Goal: Obtain resource: Obtain resource

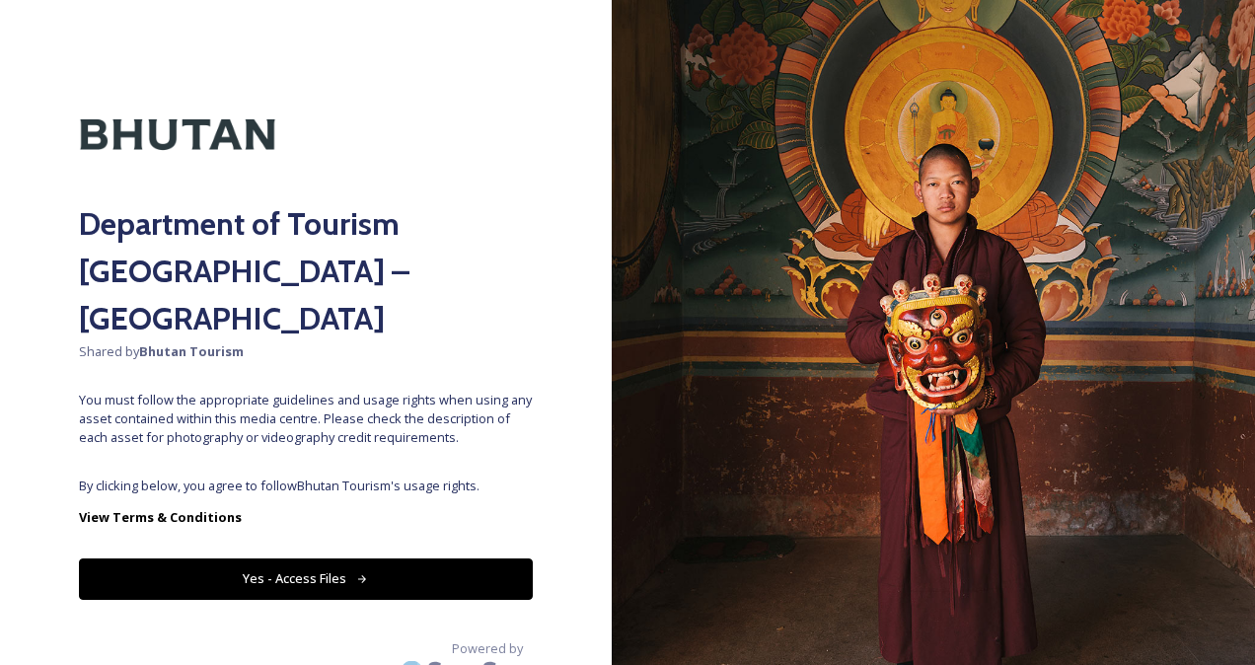
click at [353, 559] on button "Yes - Access Files" at bounding box center [306, 579] width 454 height 40
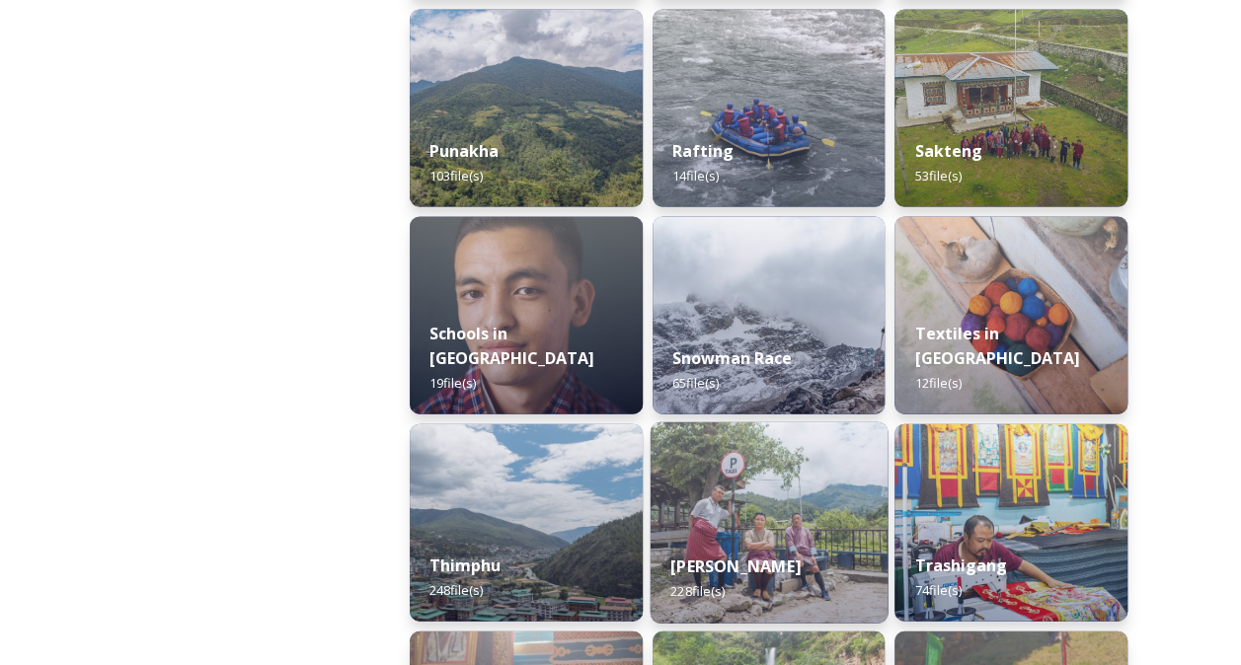
scroll to position [2092, 0]
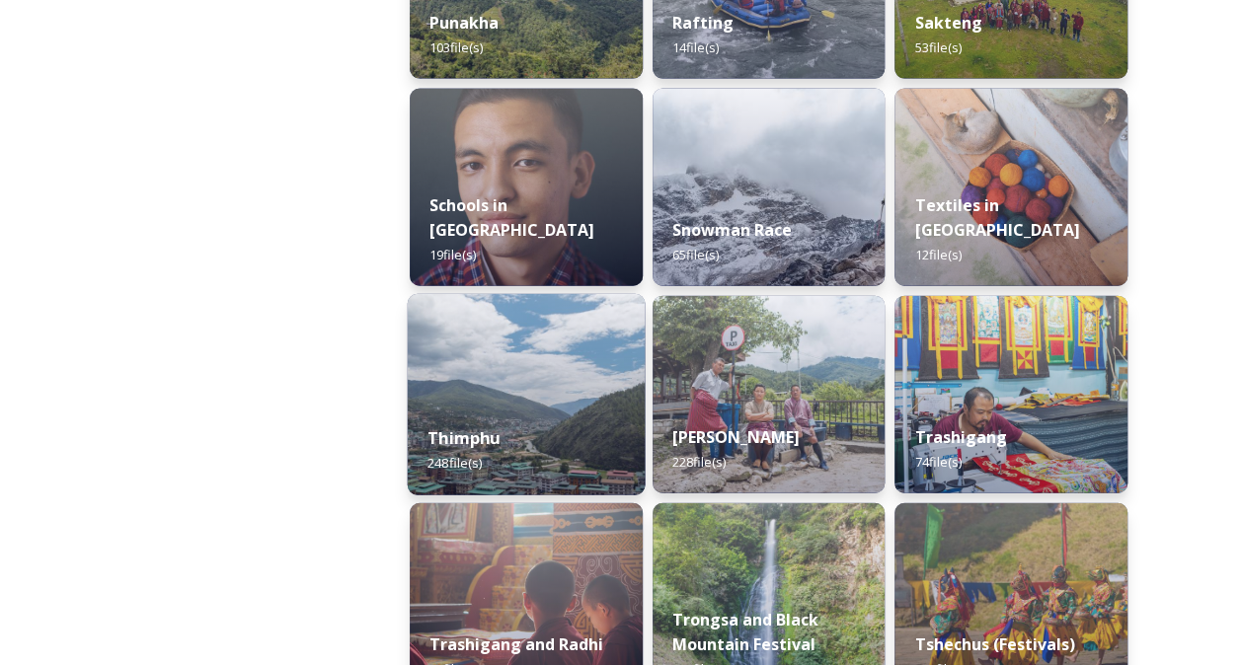
click at [574, 433] on div "Thimphu 248 file(s)" at bounding box center [526, 451] width 237 height 90
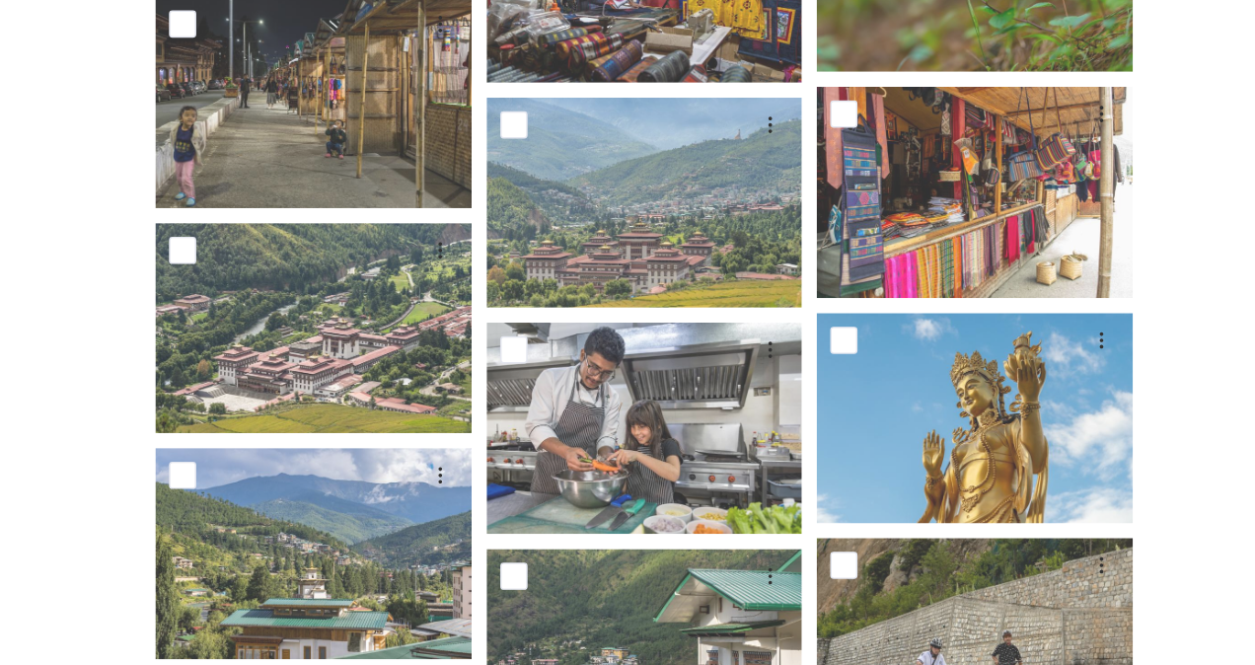
scroll to position [11868, 0]
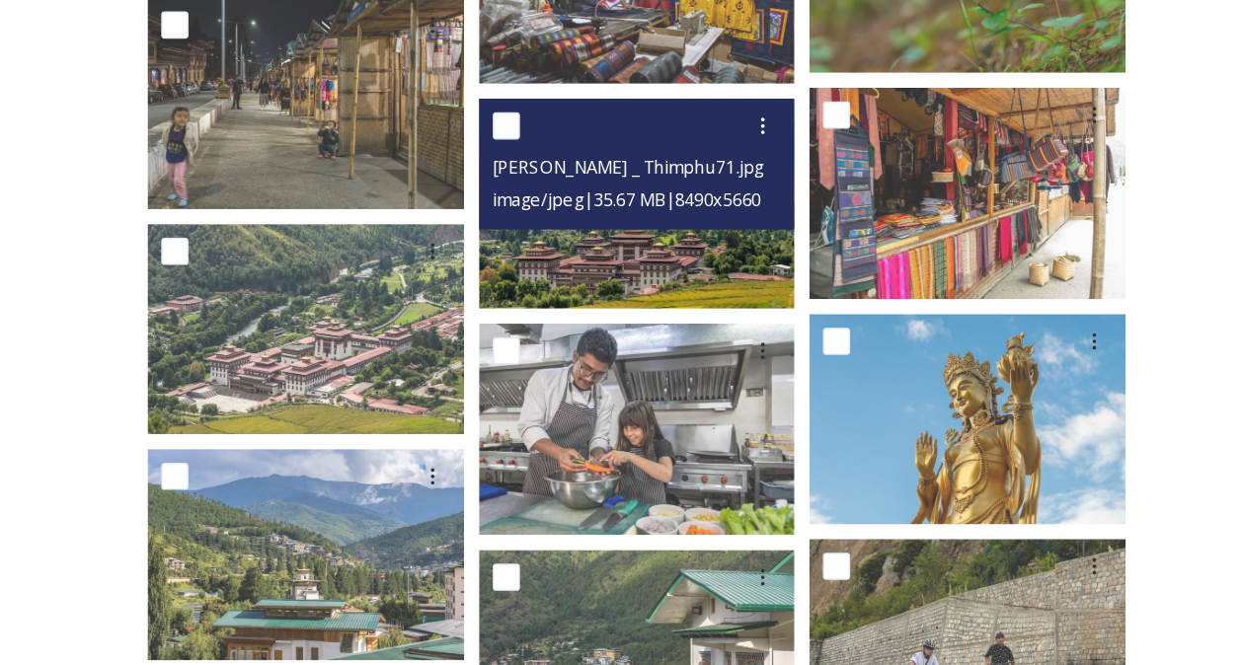
click at [747, 315] on img at bounding box center [763, 271] width 229 height 153
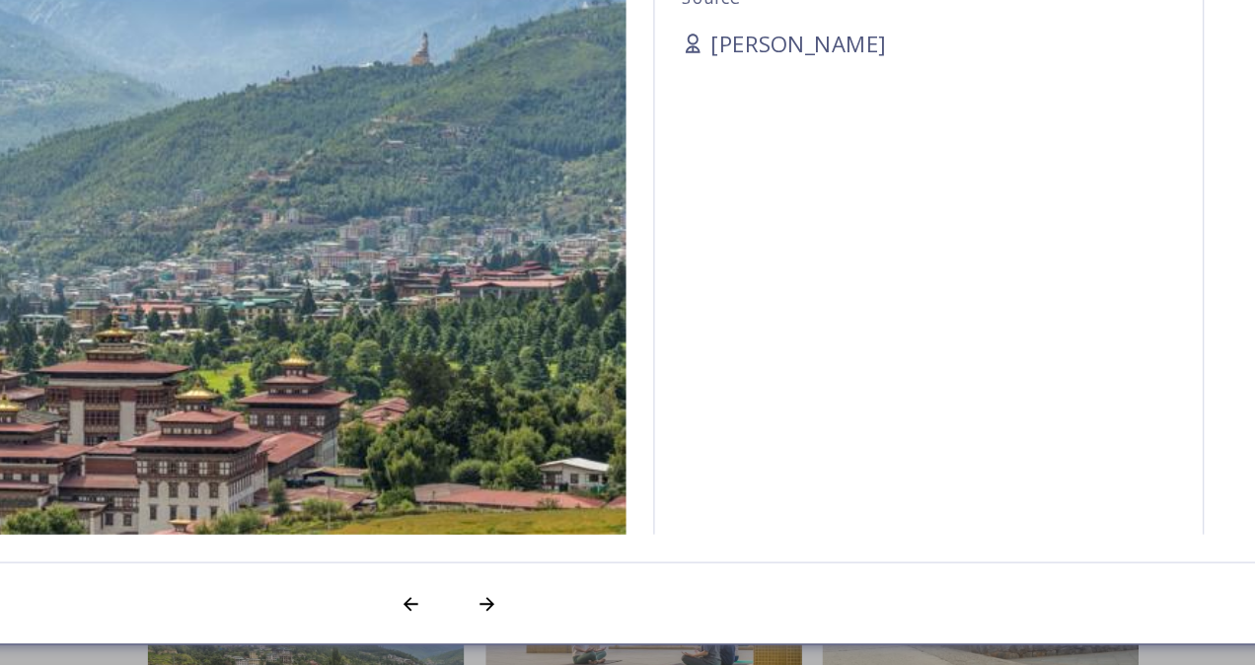
click at [585, 468] on img at bounding box center [396, 375] width 721 height 481
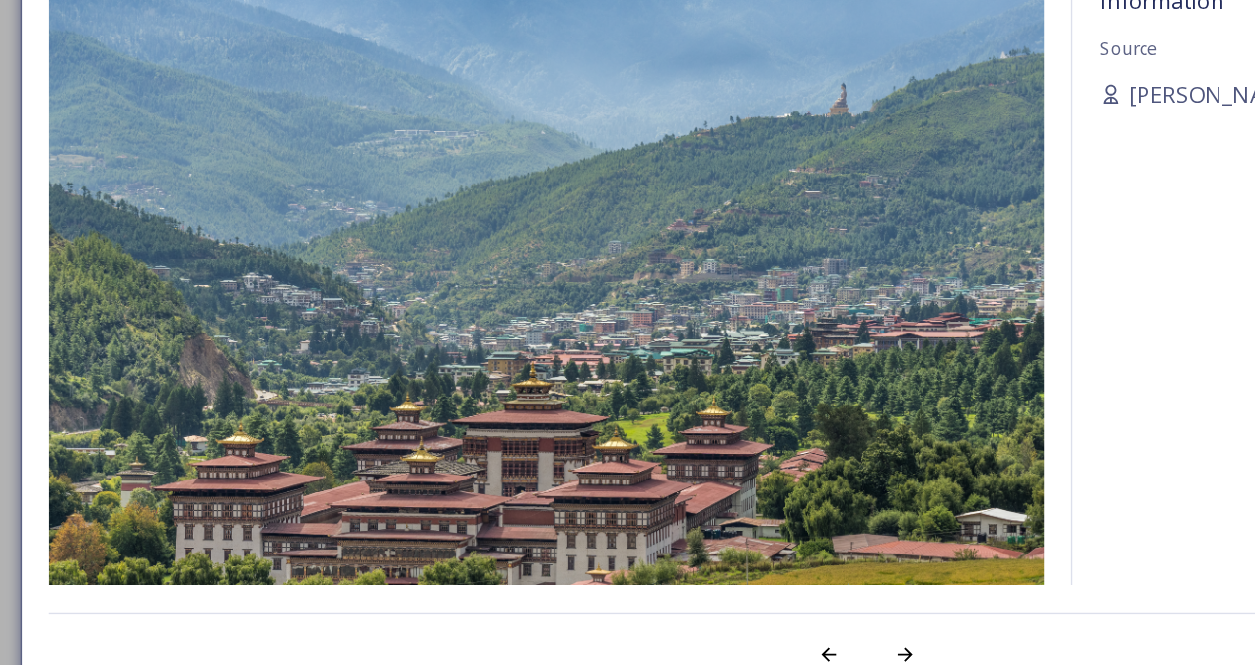
scroll to position [11866, 0]
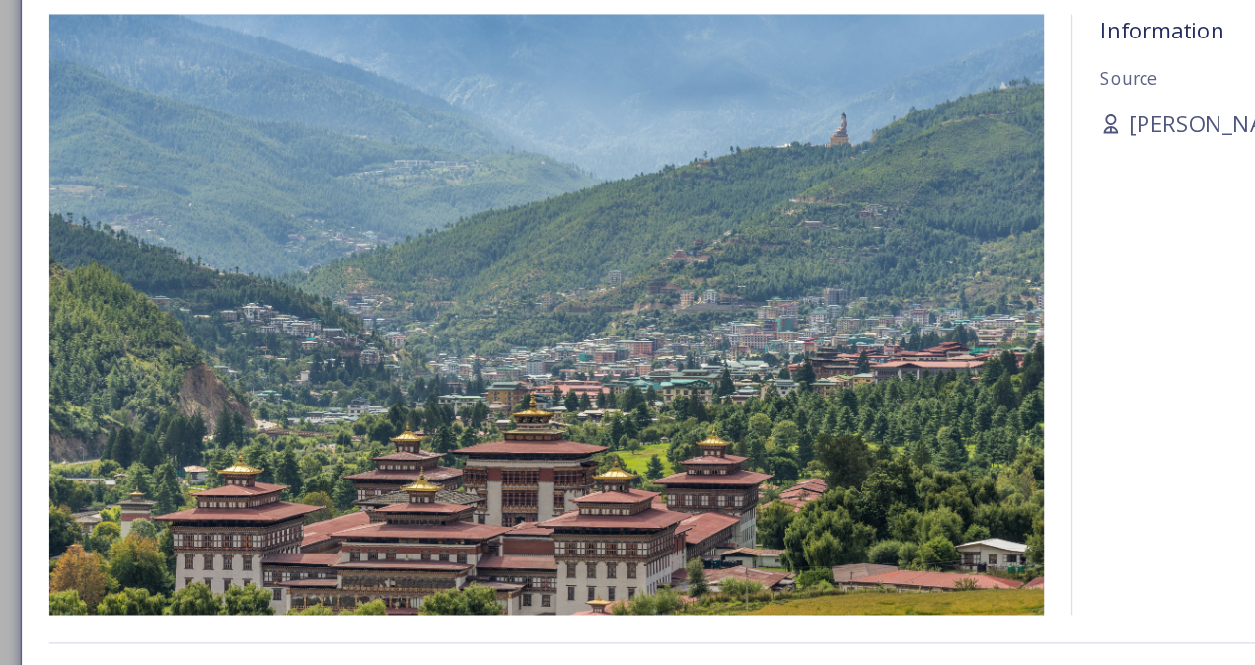
click at [841, 338] on div "Information Source [PERSON_NAME]" at bounding box center [975, 352] width 397 height 435
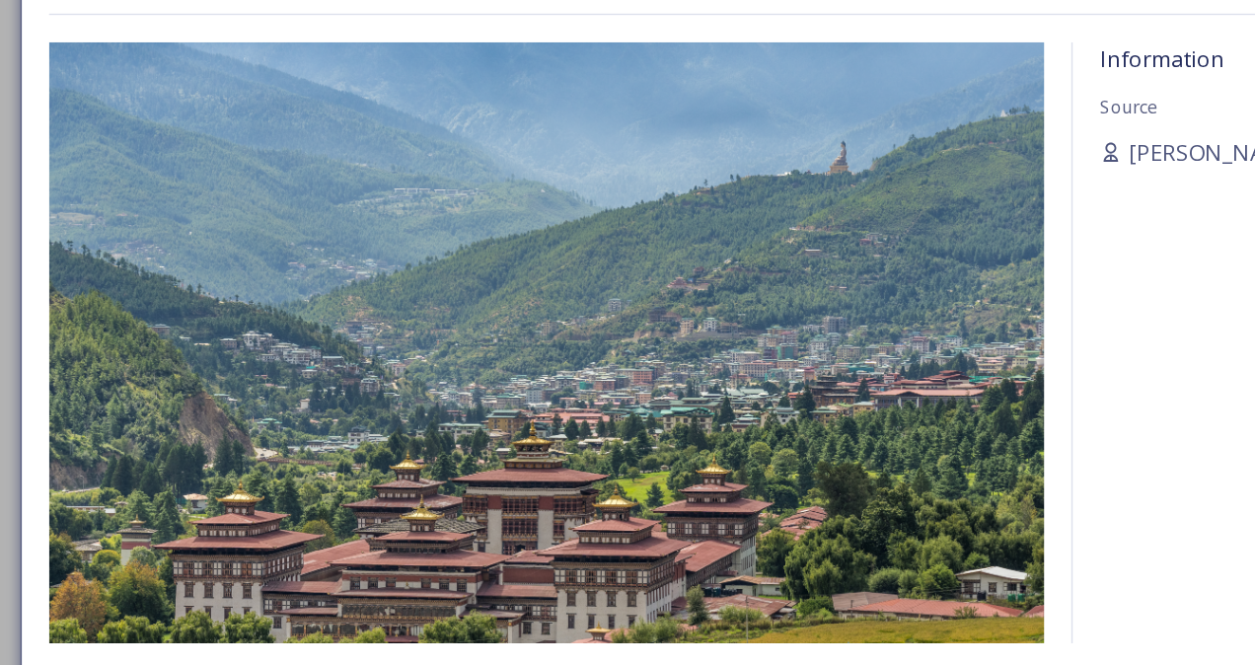
scroll to position [11865, 0]
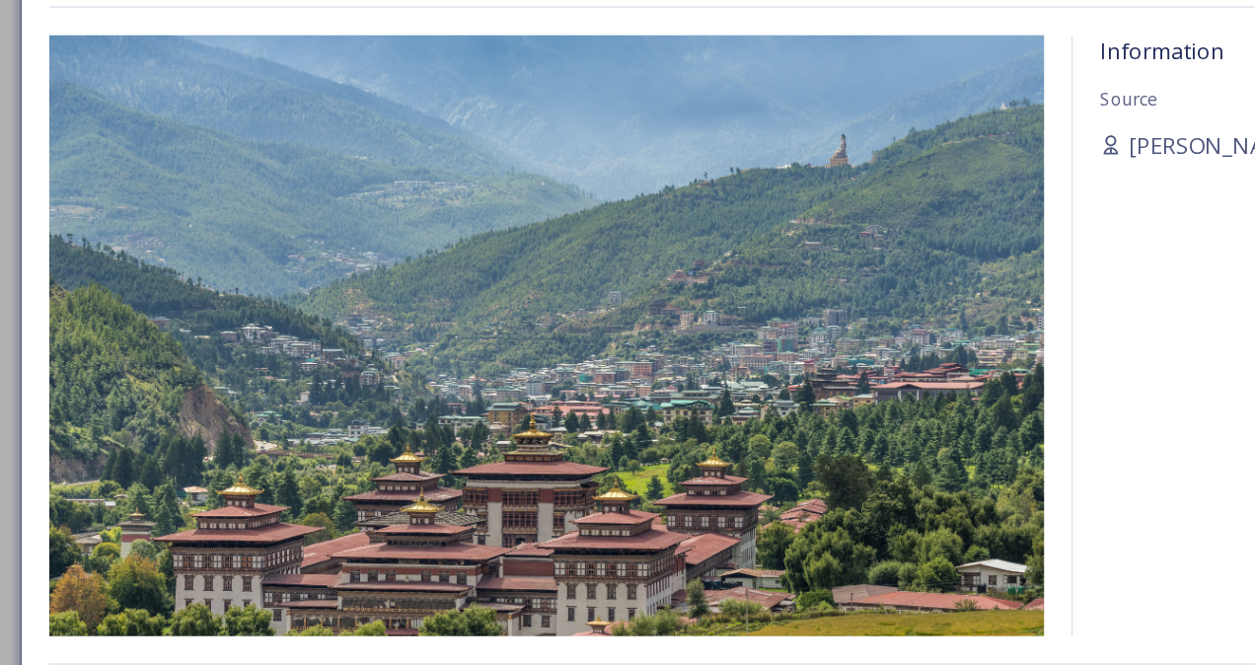
click at [195, 427] on img at bounding box center [396, 375] width 721 height 481
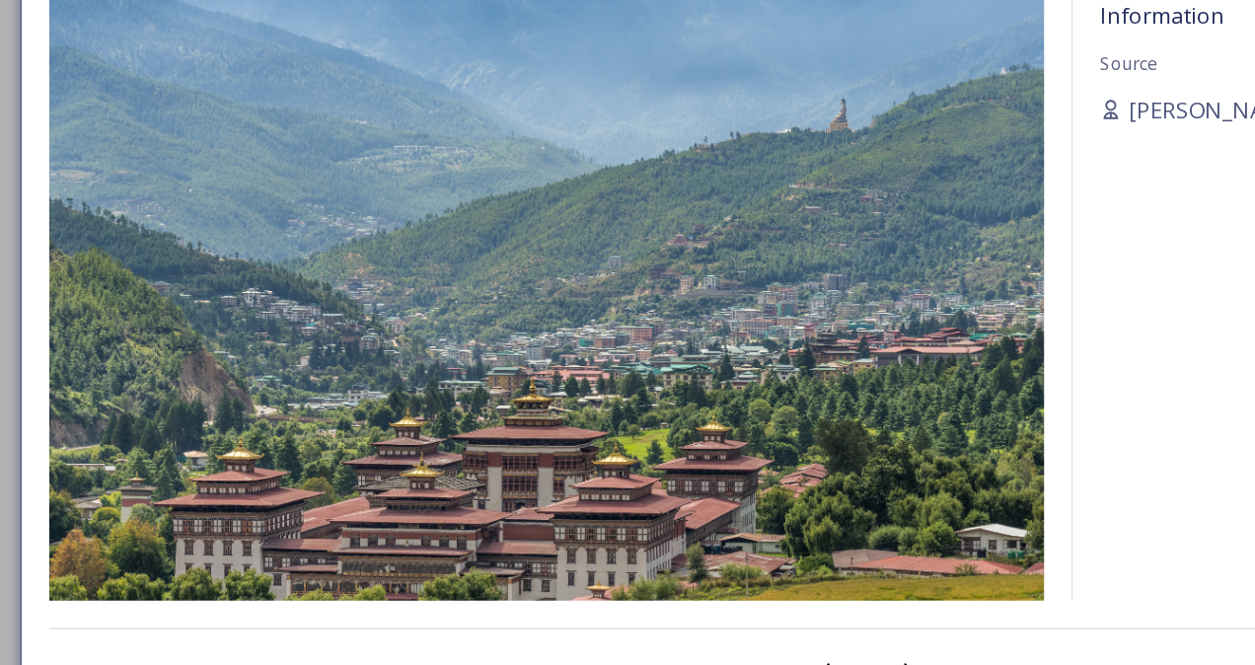
scroll to position [11864, 0]
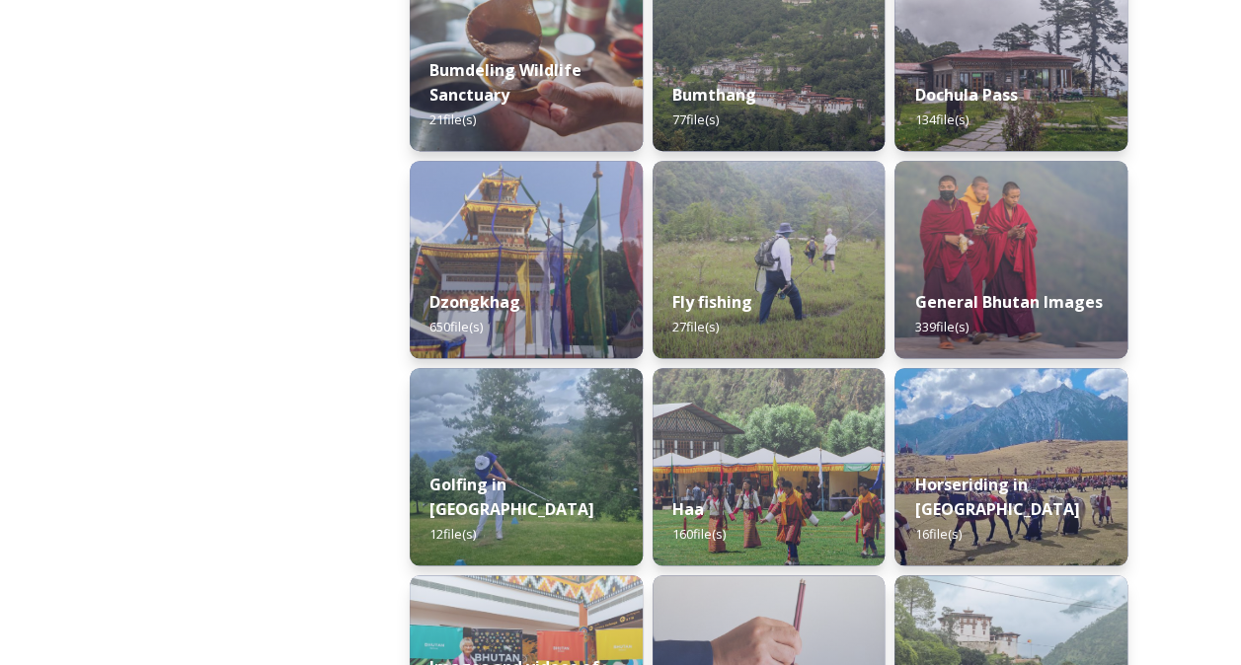
scroll to position [776, 0]
